Goal: Information Seeking & Learning: Learn about a topic

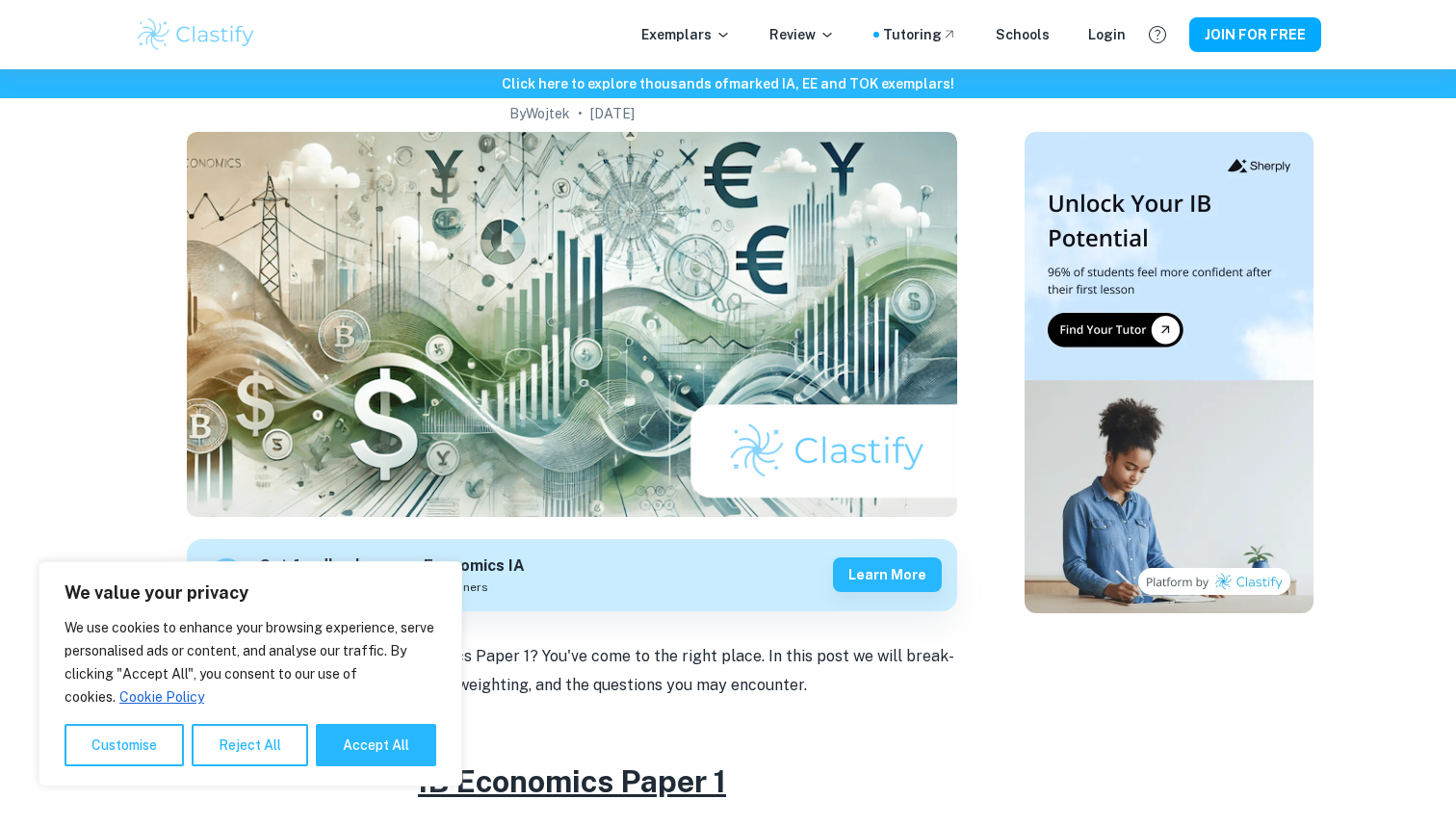
scroll to position [143, 0]
click at [358, 736] on button "Accept All" at bounding box center [375, 745] width 121 height 42
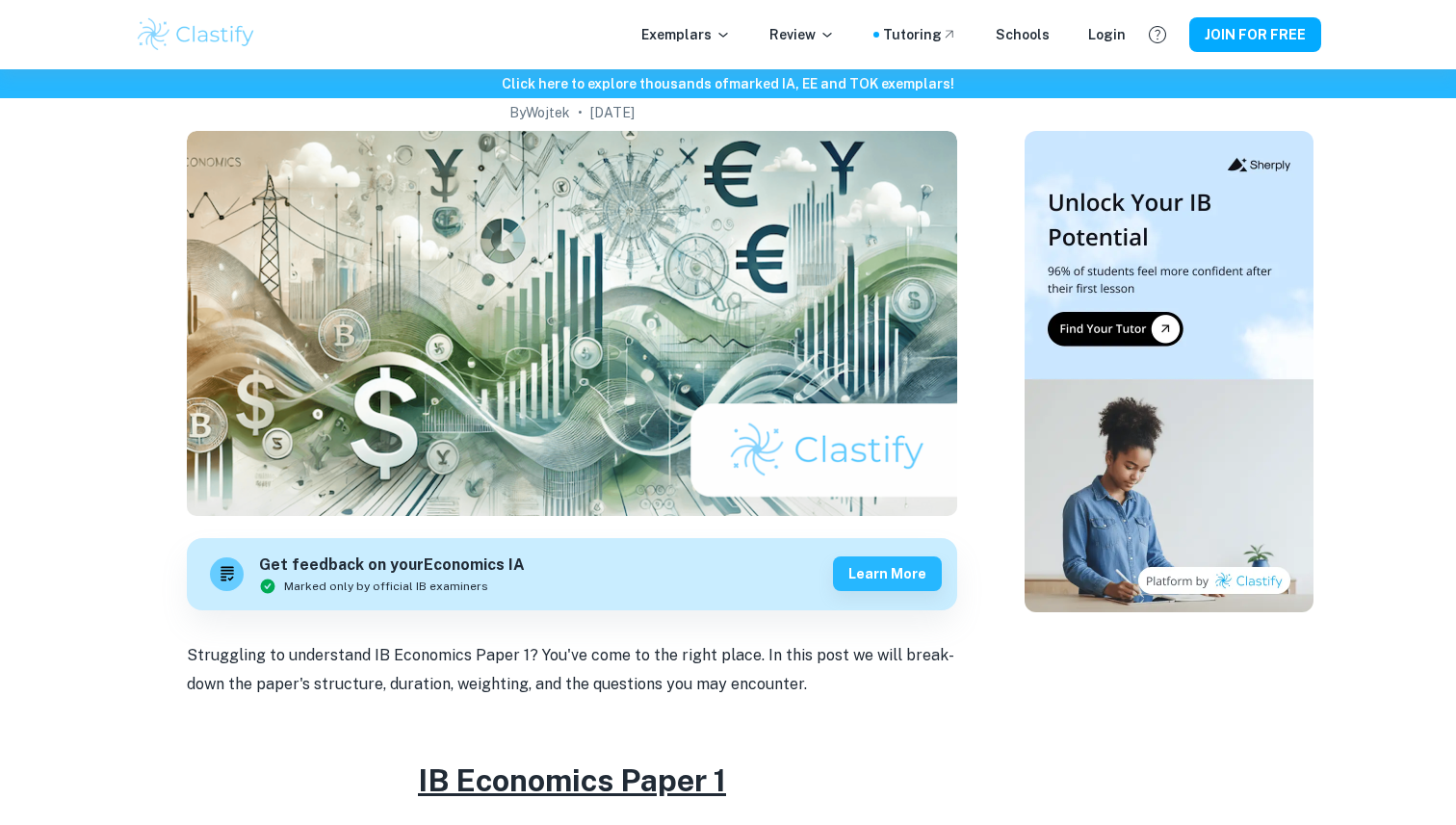
checkbox input "true"
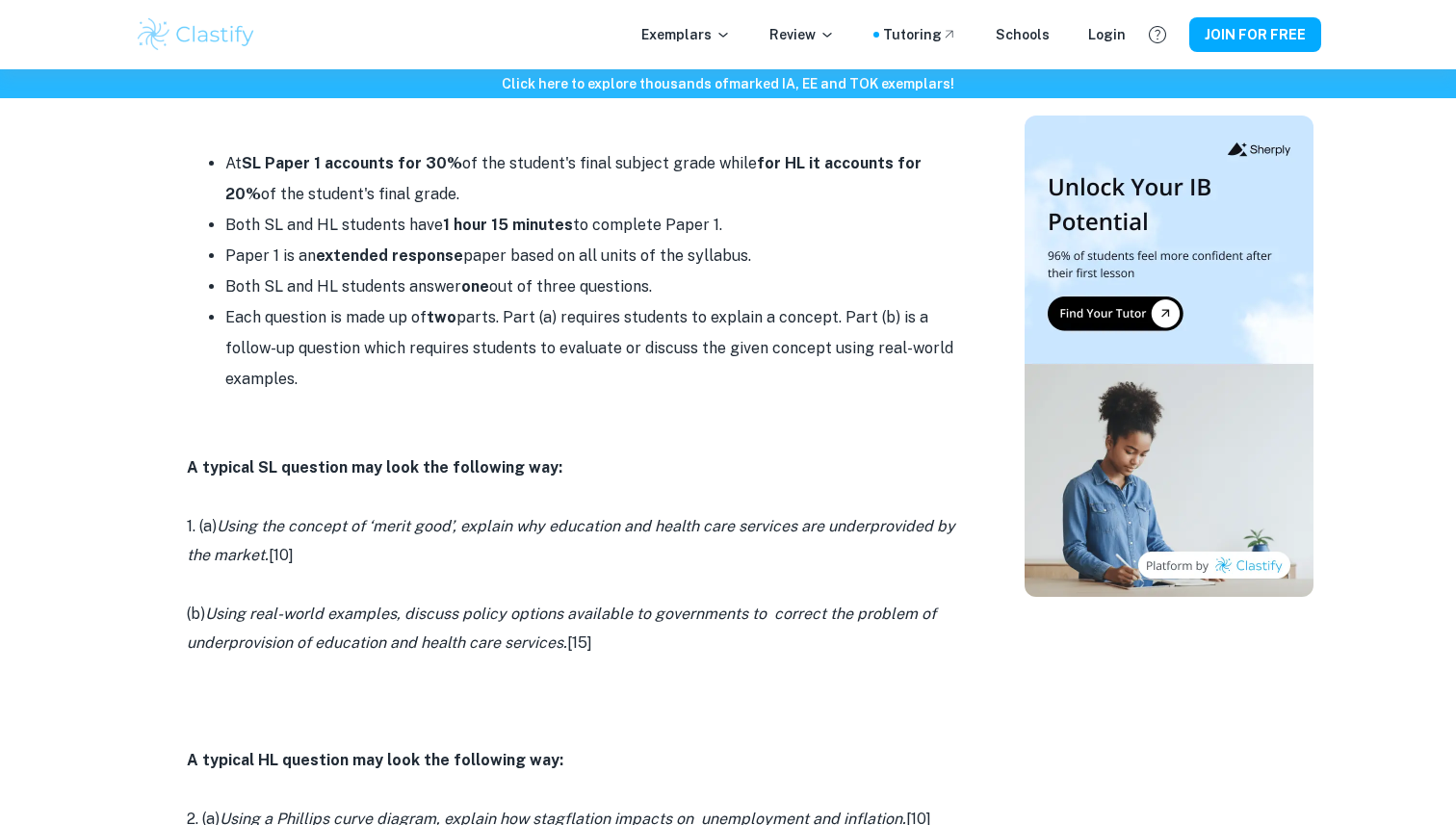
scroll to position [861, 0]
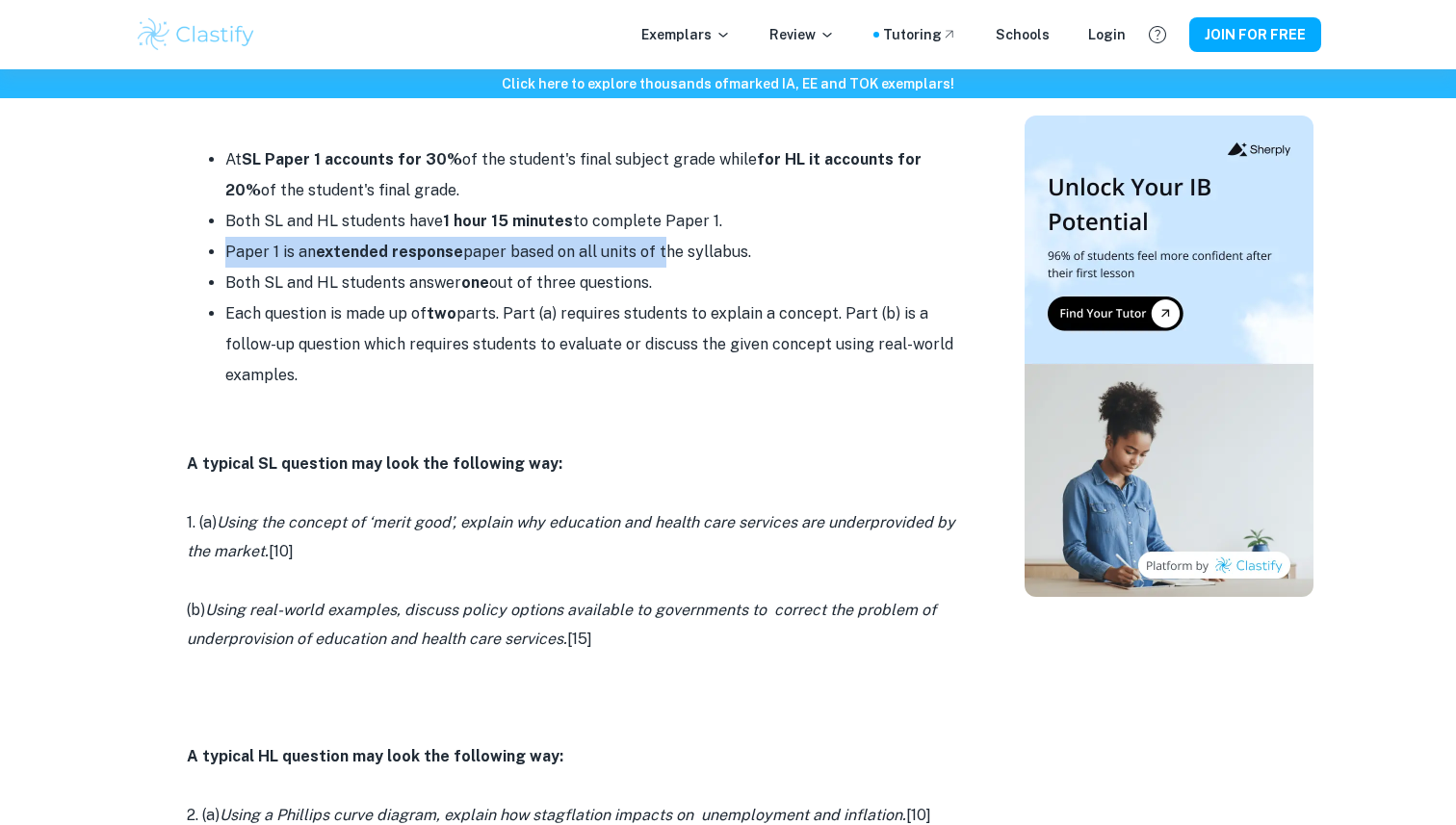
drag, startPoint x: 214, startPoint y: 262, endPoint x: 662, endPoint y: 259, distance: 448.0
click at [663, 262] on li "Paper 1 is an extended response paper based on all units of the syllabus." at bounding box center [591, 252] width 732 height 31
click at [662, 259] on li "Paper 1 is an extended response paper based on all units of the syllabus." at bounding box center [591, 252] width 732 height 31
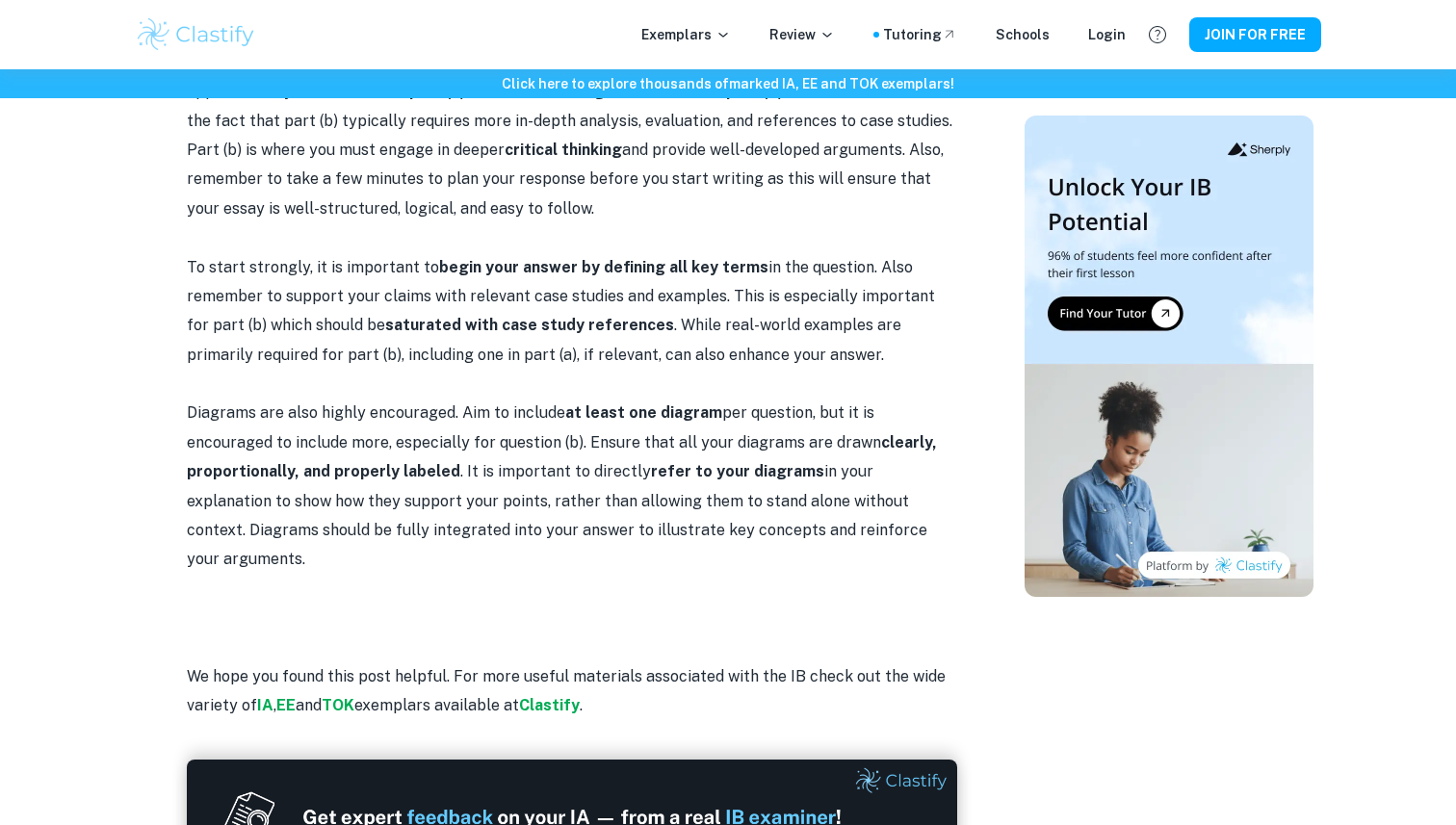
scroll to position [1875, 0]
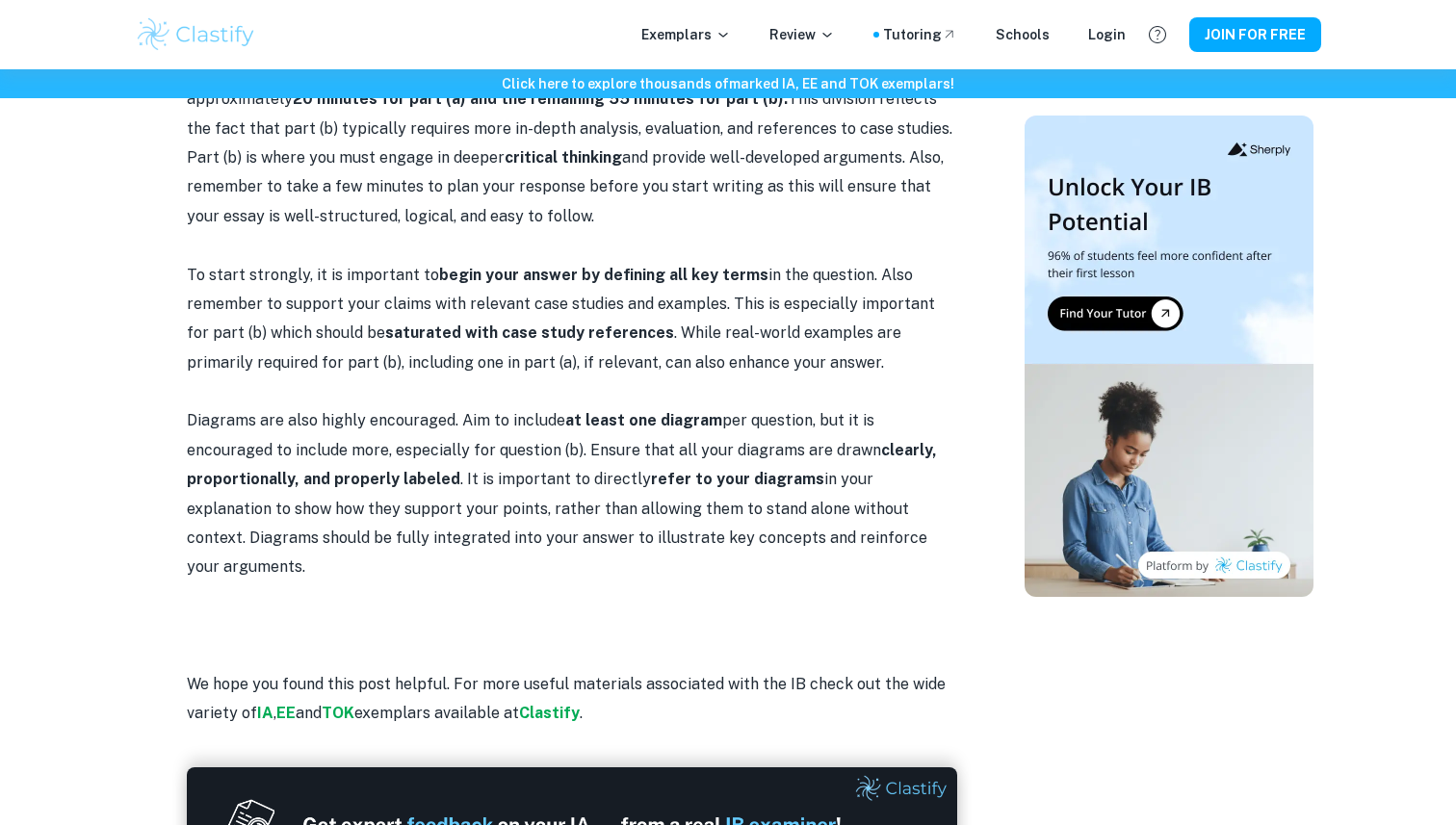
click at [453, 259] on p at bounding box center [571, 245] width 770 height 29
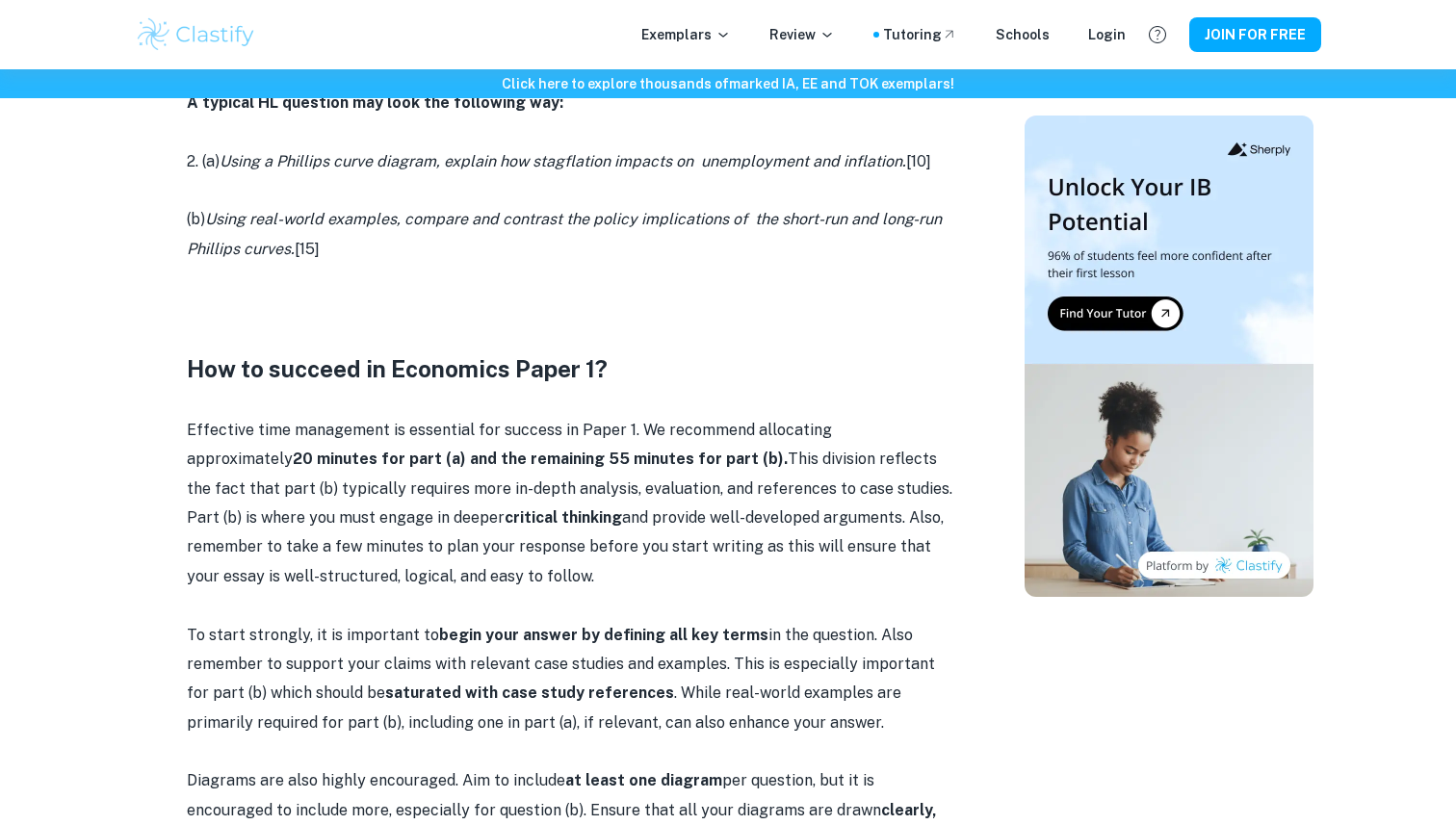
scroll to position [700, 0]
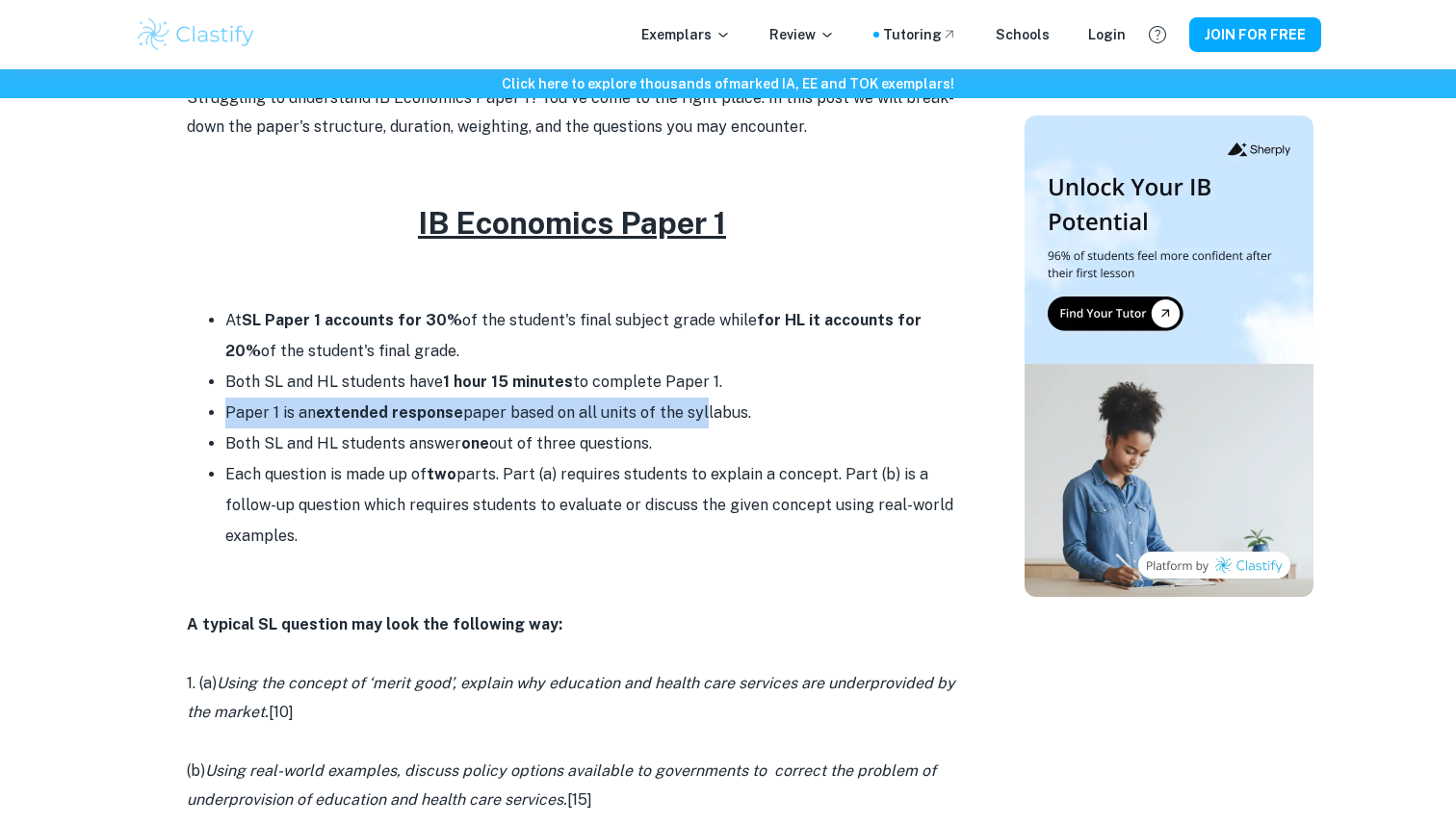
drag, startPoint x: 229, startPoint y: 416, endPoint x: 699, endPoint y: 415, distance: 470.0
click at [699, 415] on li "Paper 1 is an extended response paper based on all units of the syllabus." at bounding box center [591, 412] width 732 height 31
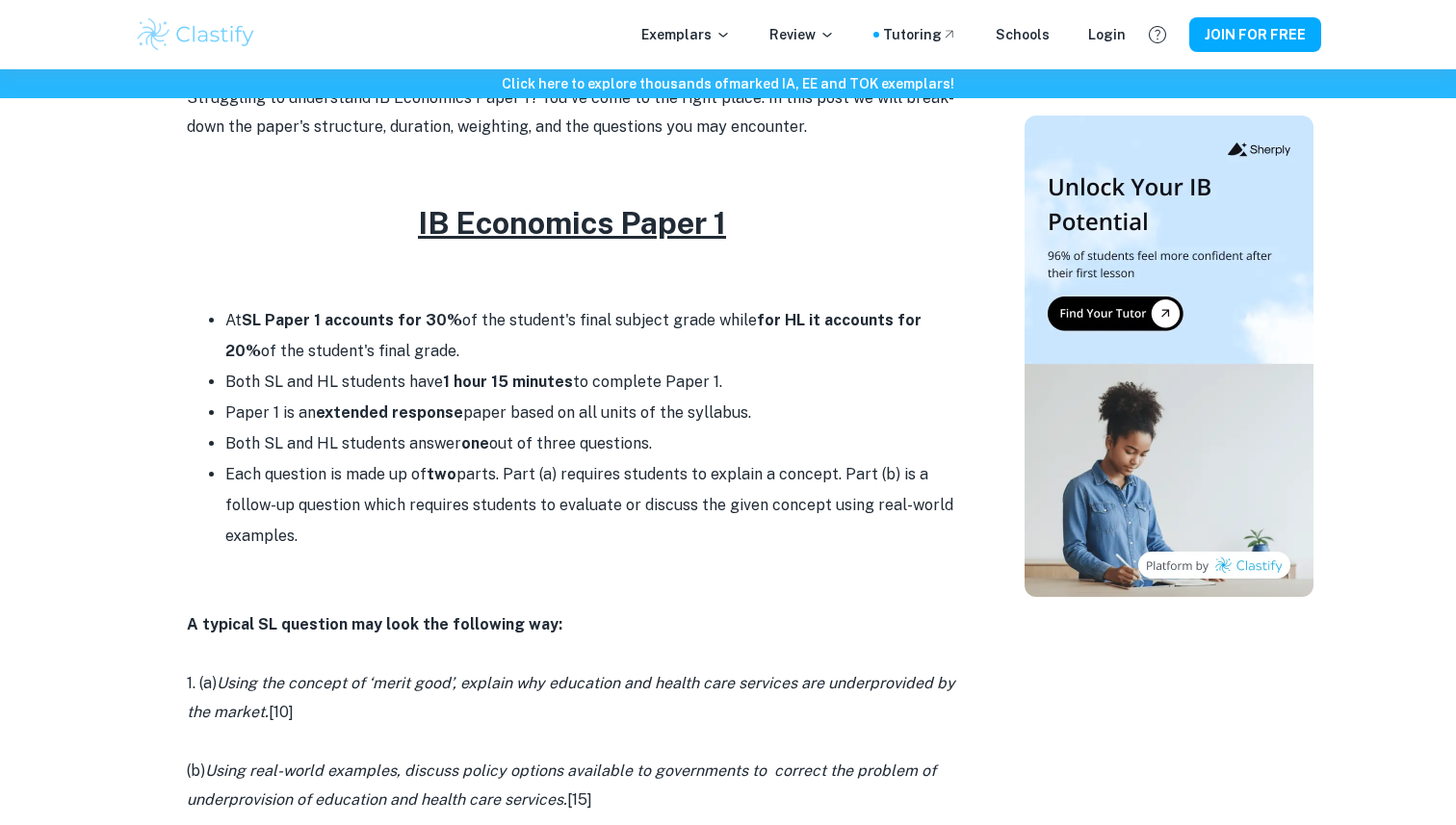
click at [771, 417] on li "Paper 1 is an extended response paper based on all units of the syllabus." at bounding box center [591, 412] width 732 height 31
